Goal: Task Accomplishment & Management: Manage account settings

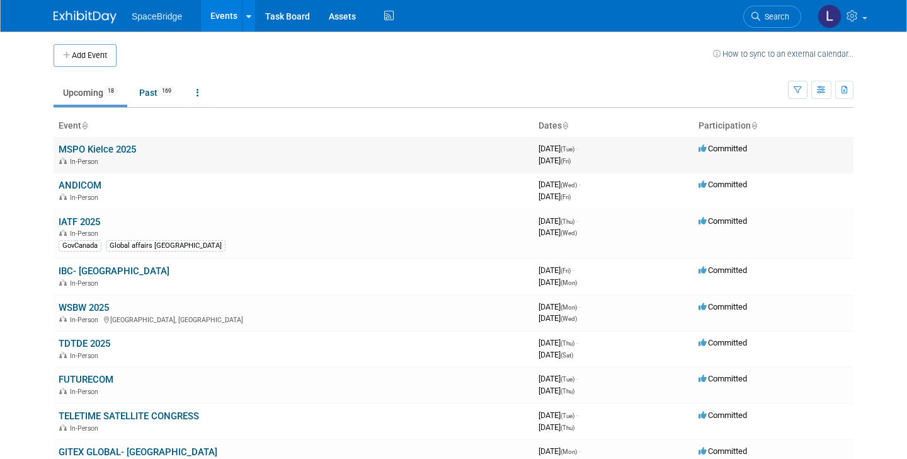
click at [83, 151] on link "MSPO Kielce 2025" at bounding box center [97, 149] width 77 height 11
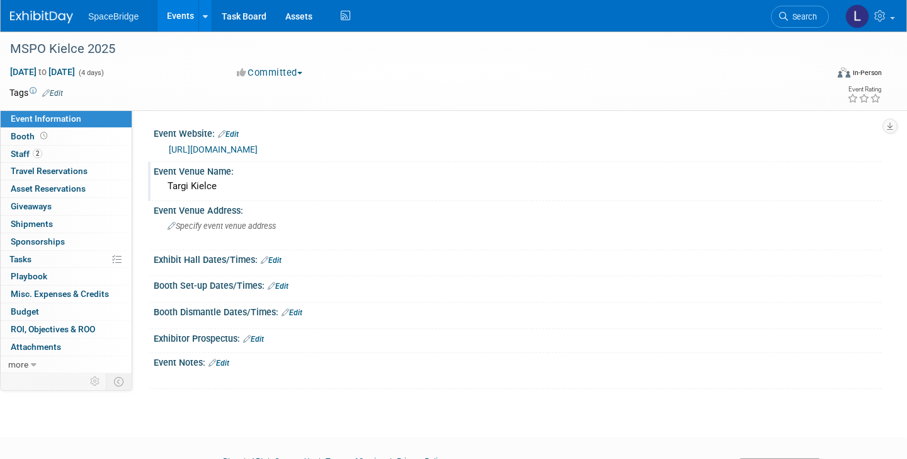
drag, startPoint x: 236, startPoint y: 185, endPoint x: 166, endPoint y: 183, distance: 69.3
click at [166, 183] on div "Targi Kielce" at bounding box center [517, 186] width 709 height 20
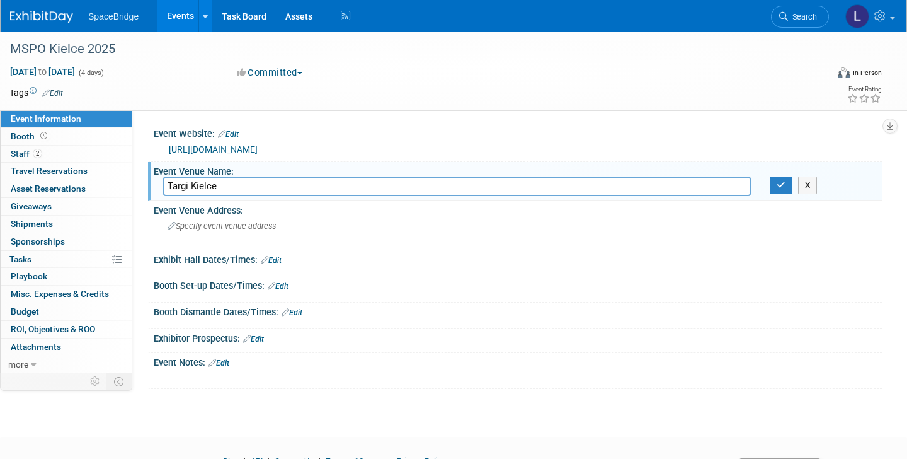
click at [203, 189] on input "Targi Kielce" at bounding box center [457, 186] width 588 height 20
click at [43, 154] on link "2 Staff 2" at bounding box center [66, 154] width 131 height 17
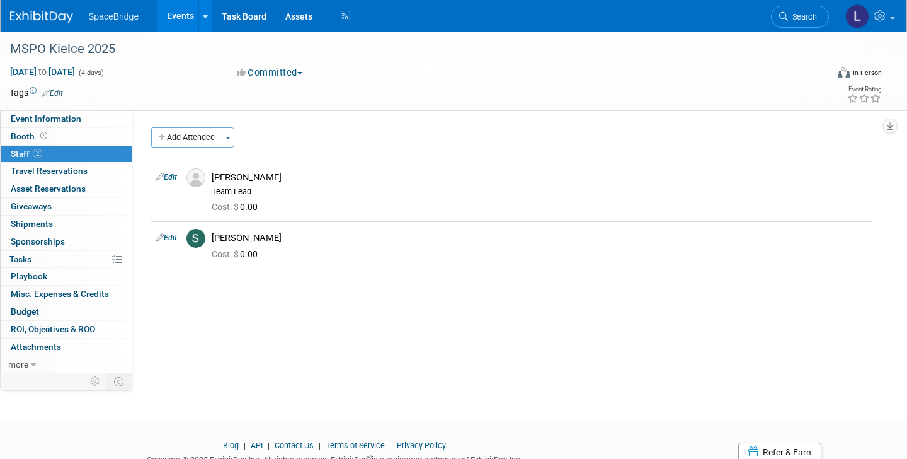
click at [190, 17] on link "Events" at bounding box center [181, 16] width 46 height 32
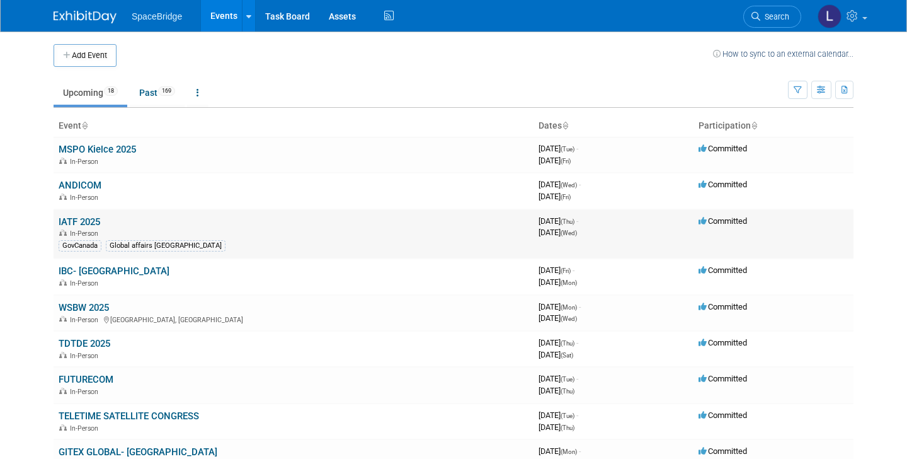
click at [74, 219] on link "IATF 2025" at bounding box center [80, 221] width 42 height 11
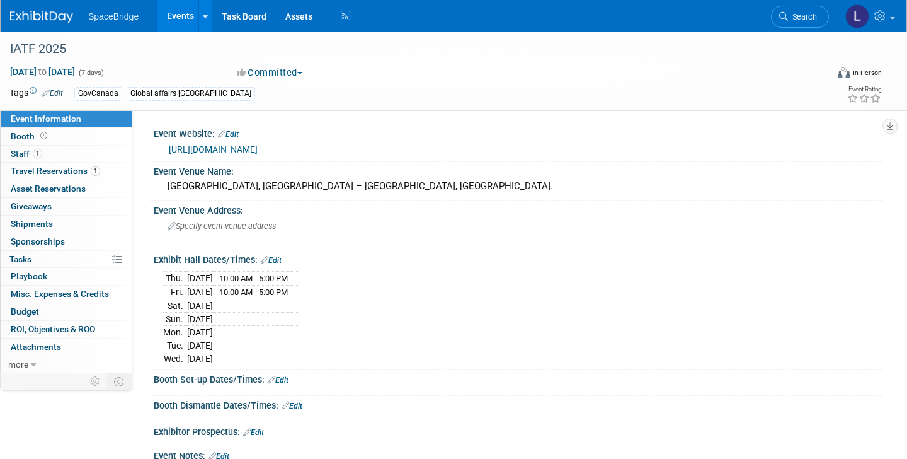
click at [178, 16] on link "Events" at bounding box center [181, 16] width 46 height 32
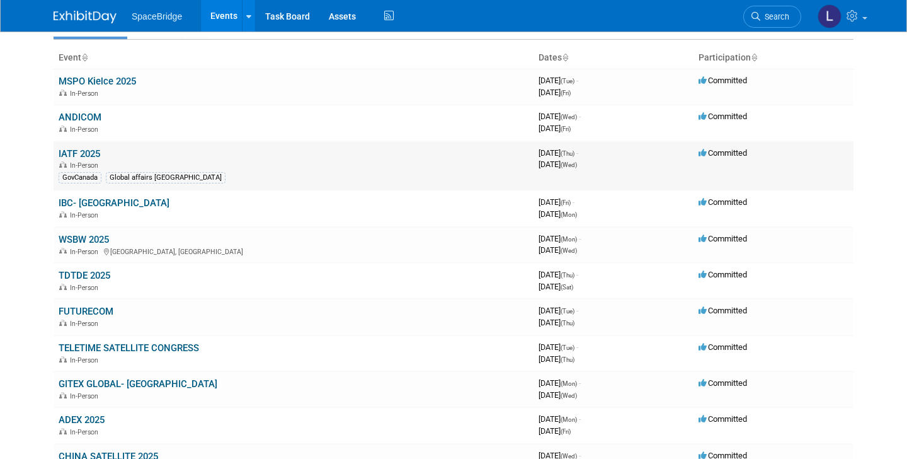
scroll to position [72, 0]
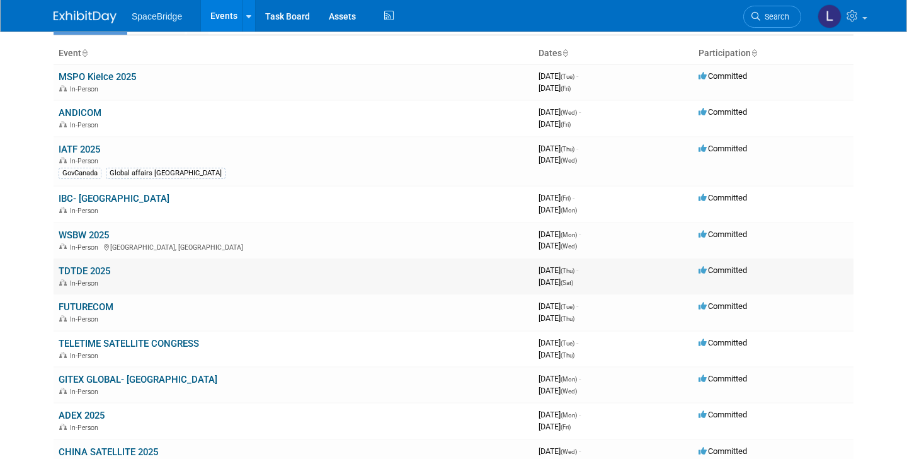
click at [142, 267] on td "TDTDE 2025 In-Person" at bounding box center [294, 276] width 480 height 36
click at [91, 268] on link "TDTDE 2025" at bounding box center [85, 270] width 52 height 11
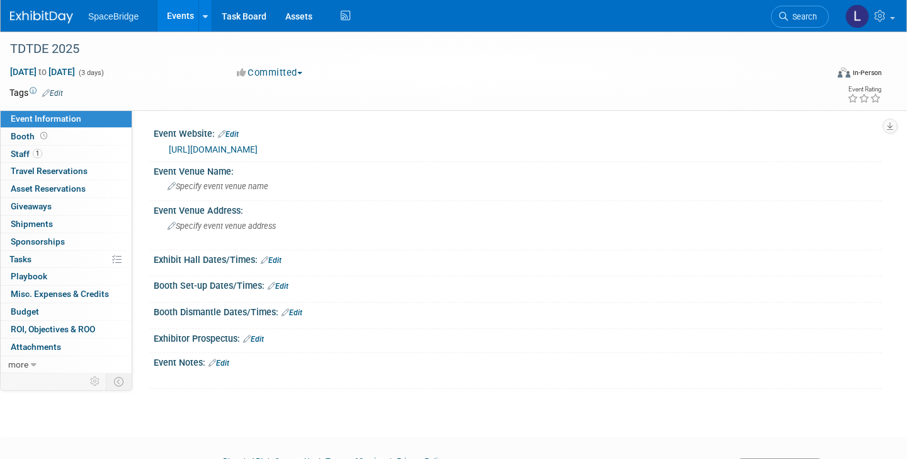
click at [258, 147] on link "[URL][DOMAIN_NAME]" at bounding box center [213, 149] width 89 height 10
click at [44, 50] on div "TDTDE 2025" at bounding box center [407, 49] width 802 height 23
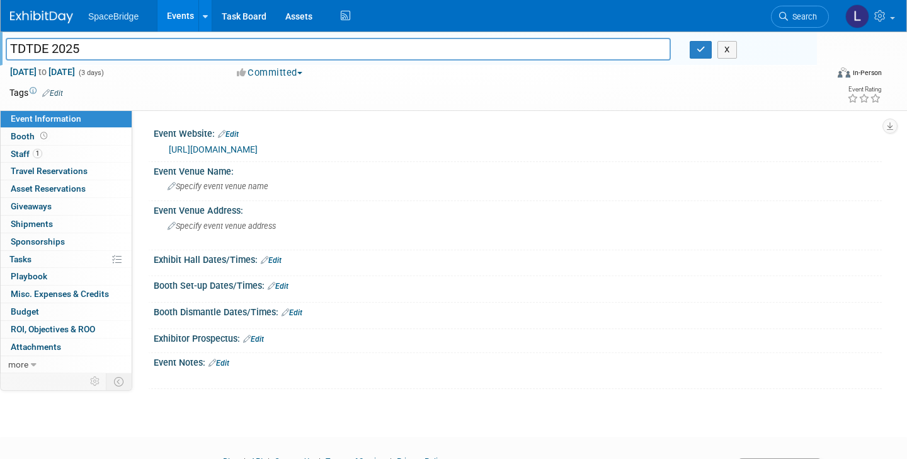
click at [28, 49] on input "TDTDE 2025" at bounding box center [338, 49] width 665 height 22
type input "TADTE 2025"
click at [451, 92] on td at bounding box center [398, 92] width 670 height 13
click at [703, 47] on icon "button" at bounding box center [701, 49] width 9 height 8
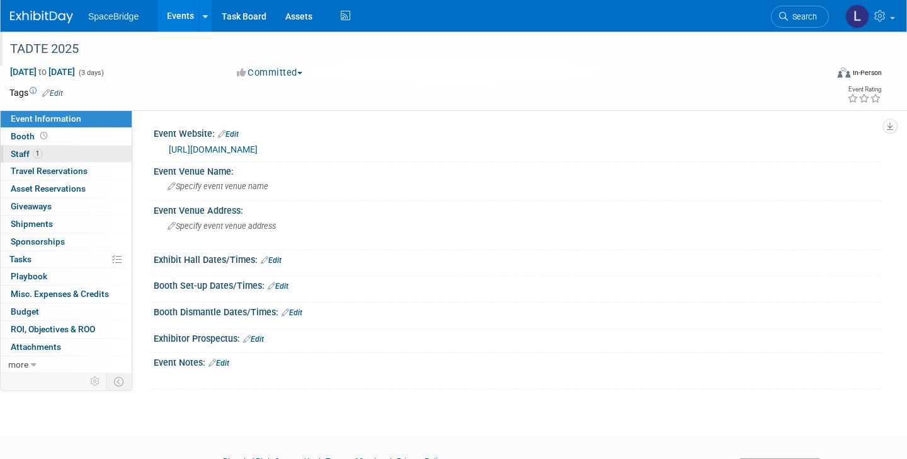
click at [69, 155] on link "1 Staff 1" at bounding box center [66, 154] width 131 height 17
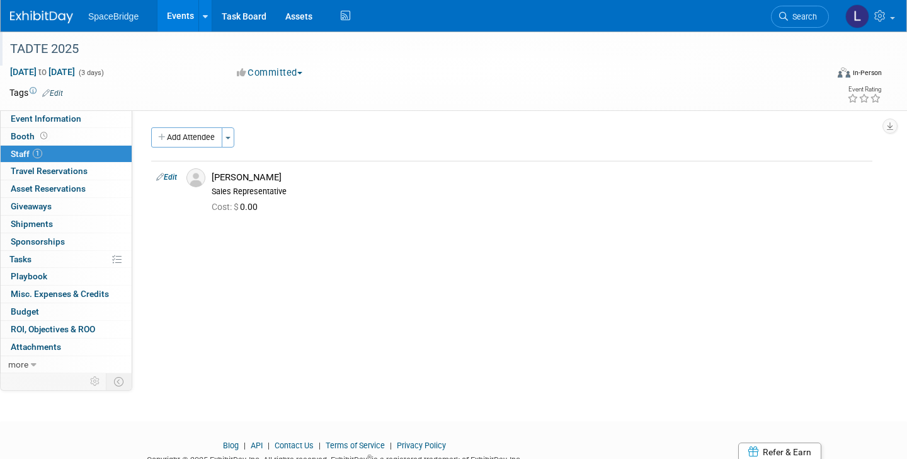
click at [94, 52] on div "TADTE 2025" at bounding box center [407, 49] width 802 height 23
